Goal: Information Seeking & Learning: Learn about a topic

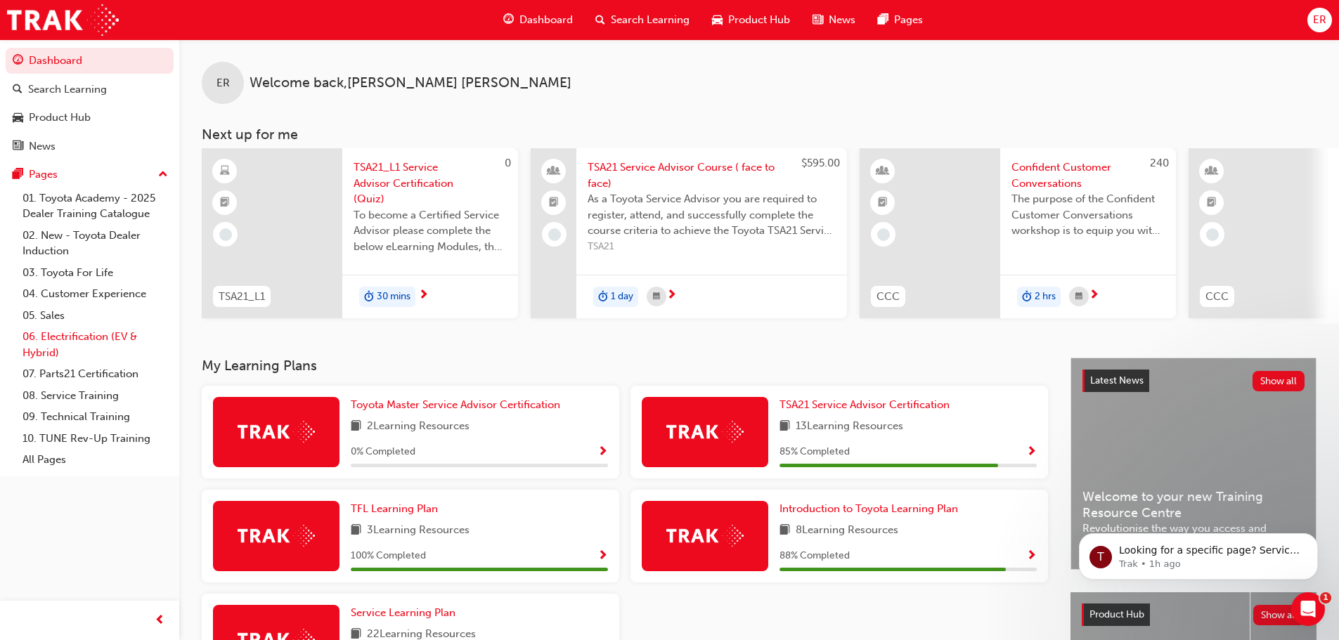
click at [89, 336] on link "06. Electrification (EV & Hybrid)" at bounding box center [95, 344] width 157 height 37
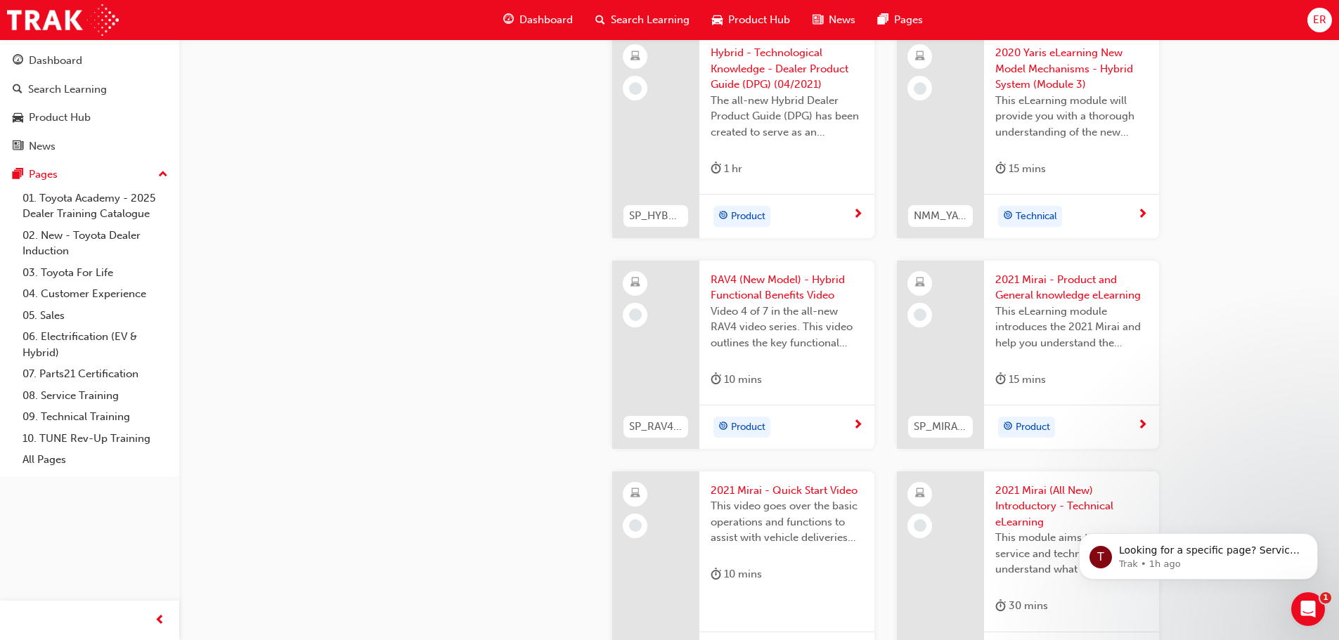
scroll to position [2361, 0]
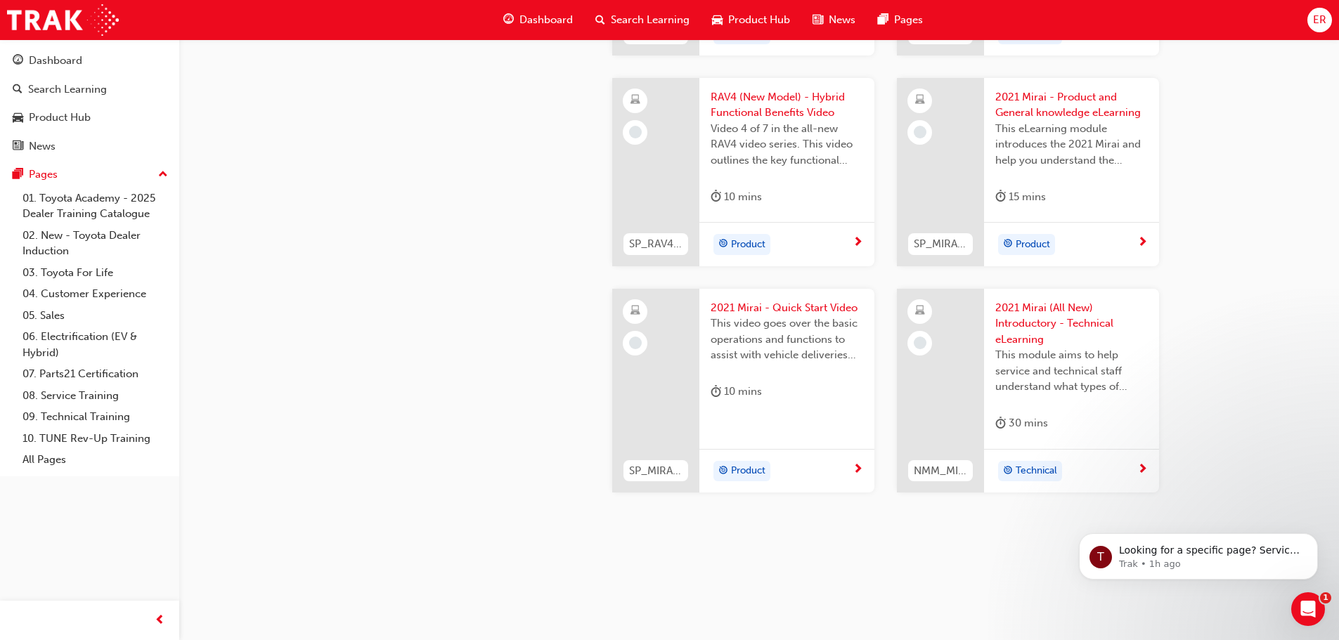
click at [793, 306] on span "2021 Mirai - Quick Start Video" at bounding box center [786, 308] width 152 height 16
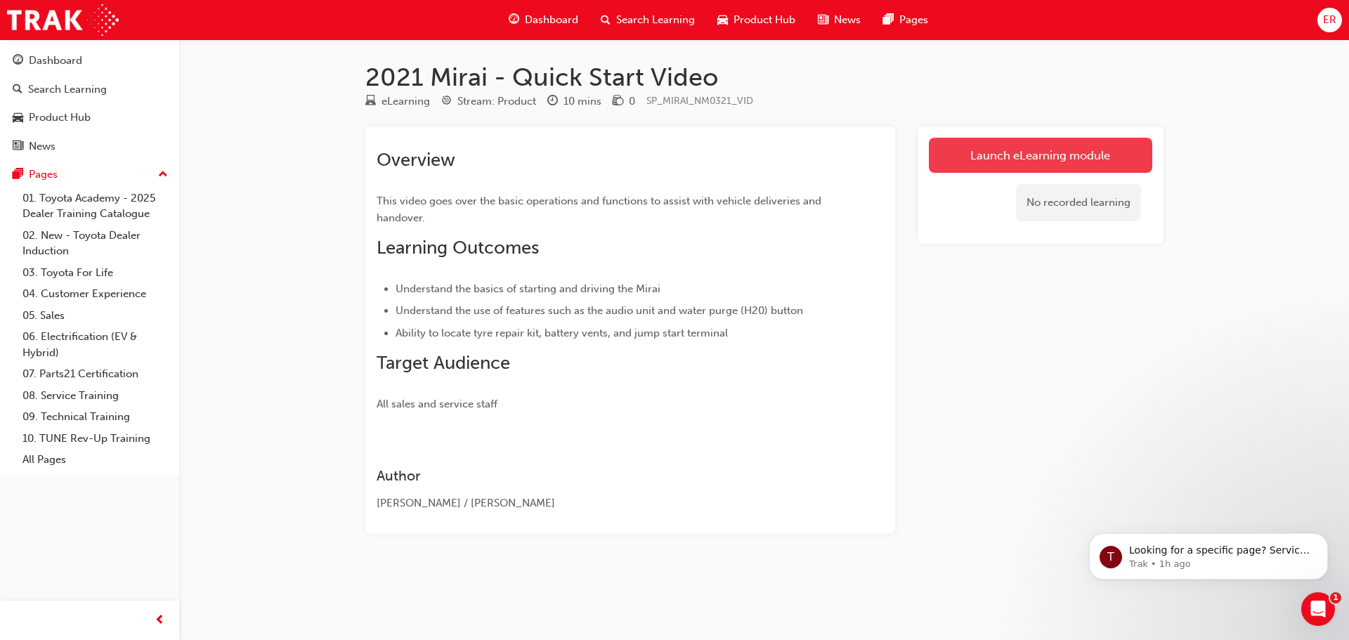
click at [992, 162] on link "Launch eLearning module" at bounding box center [1040, 155] width 223 height 35
